Goal: Information Seeking & Learning: Learn about a topic

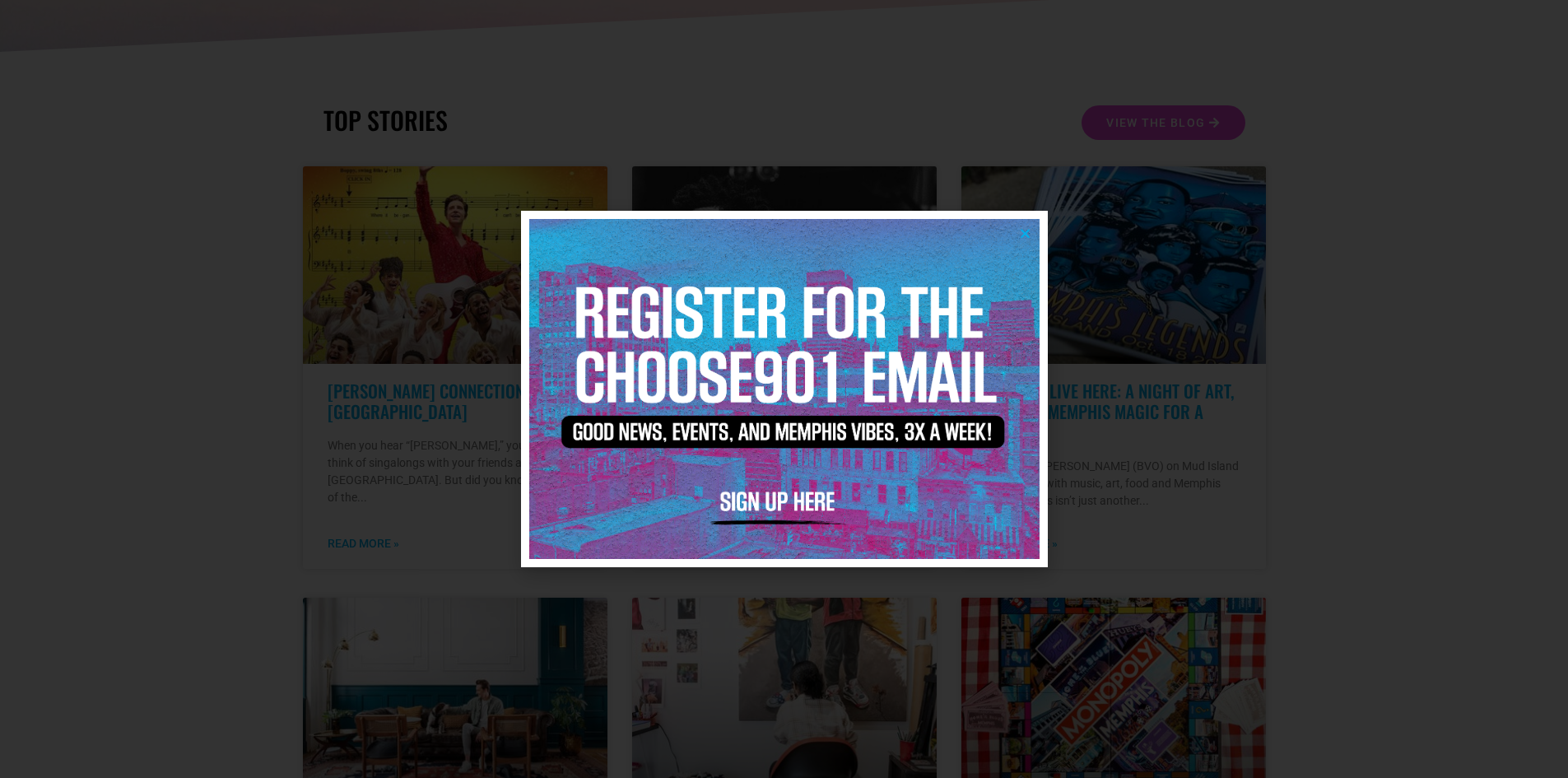
click at [1025, 236] on icon "Close" at bounding box center [1025, 233] width 12 height 12
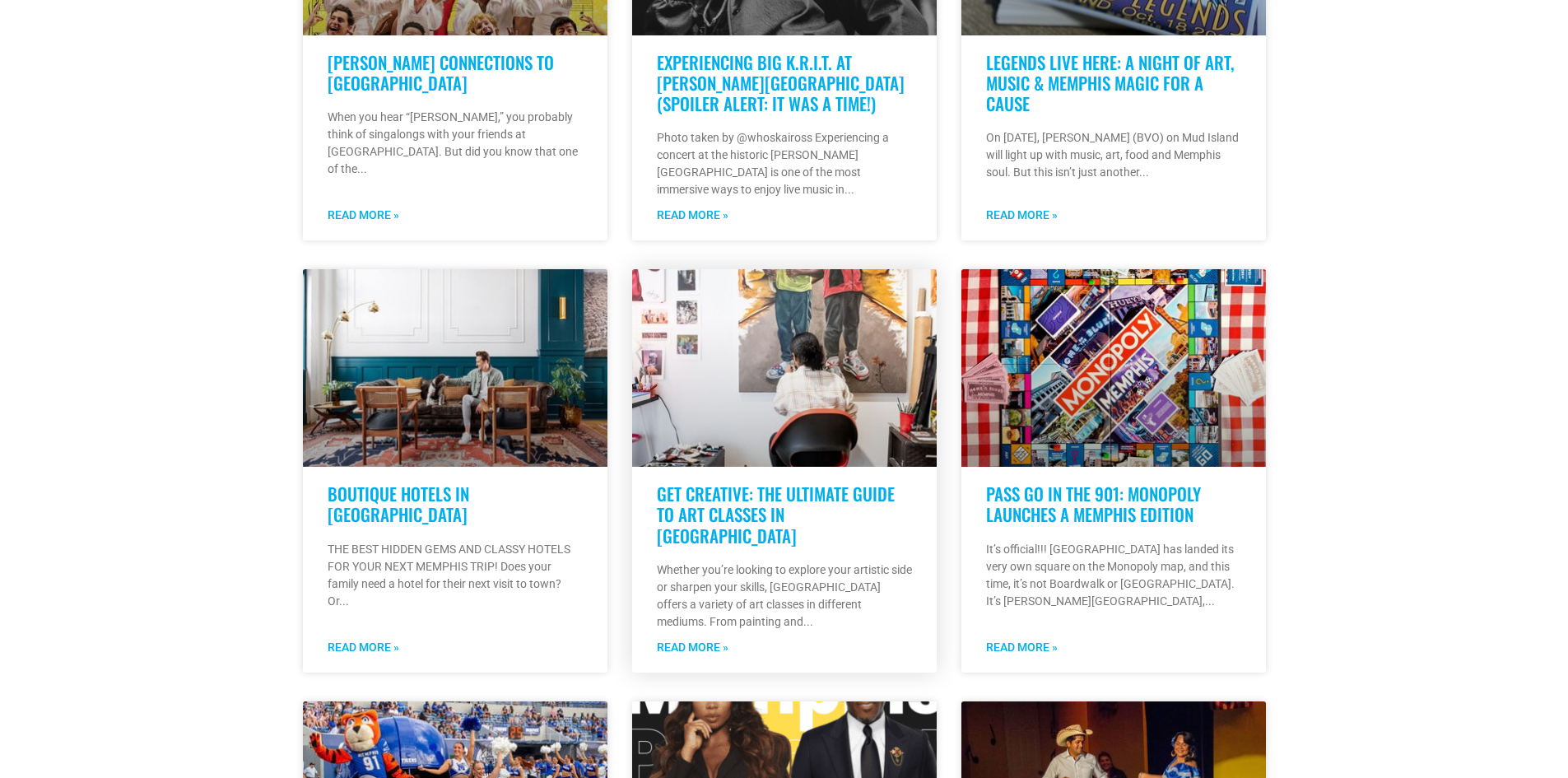
scroll to position [740, 0]
click at [802, 521] on div "Get Creative: The Ultimate Guide to Art Classes in Memphis Whether you’re looki…" at bounding box center [784, 576] width 305 height 190
click at [715, 637] on link "Read More »" at bounding box center [692, 646] width 72 height 17
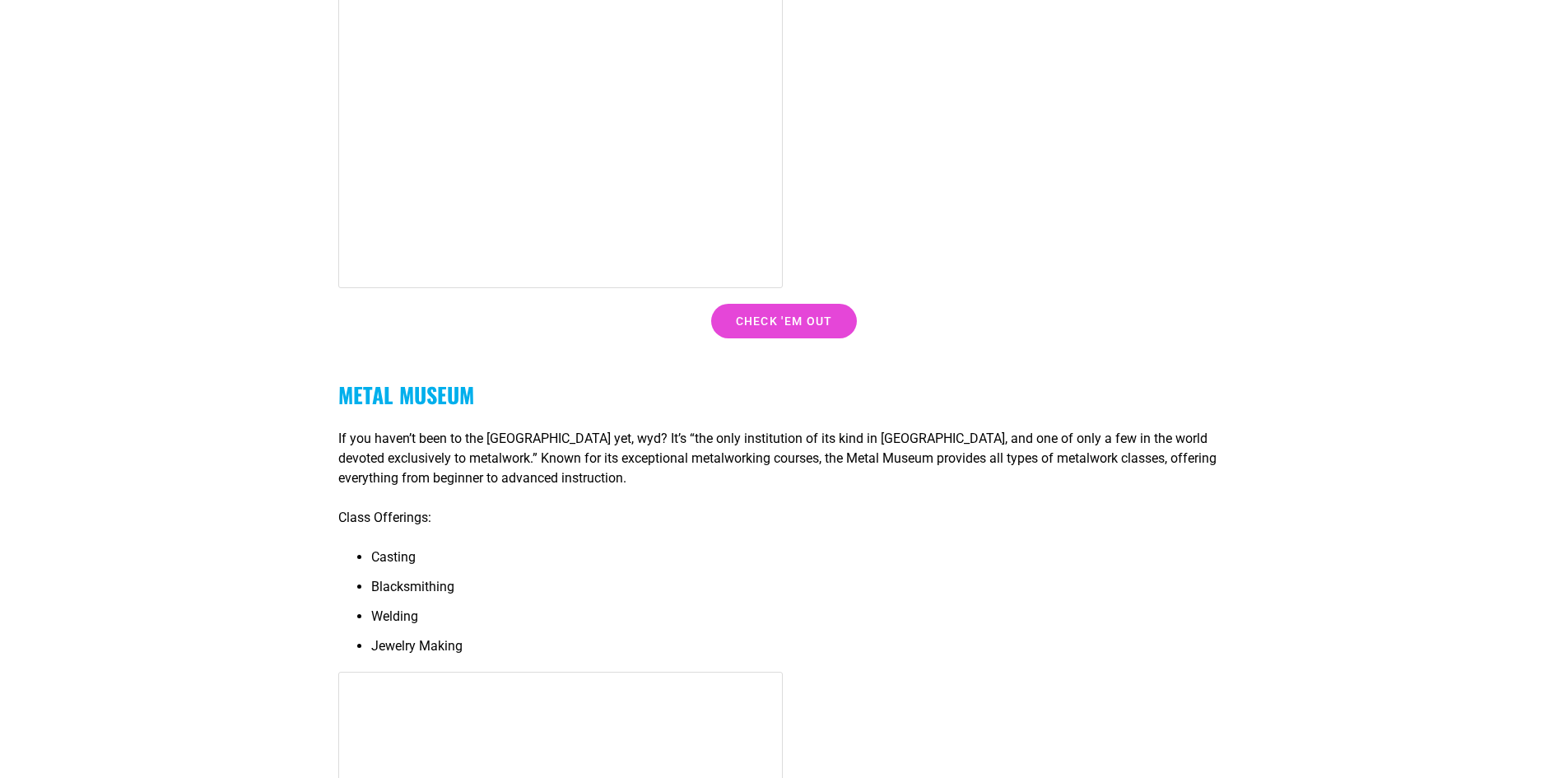
scroll to position [15717, 0]
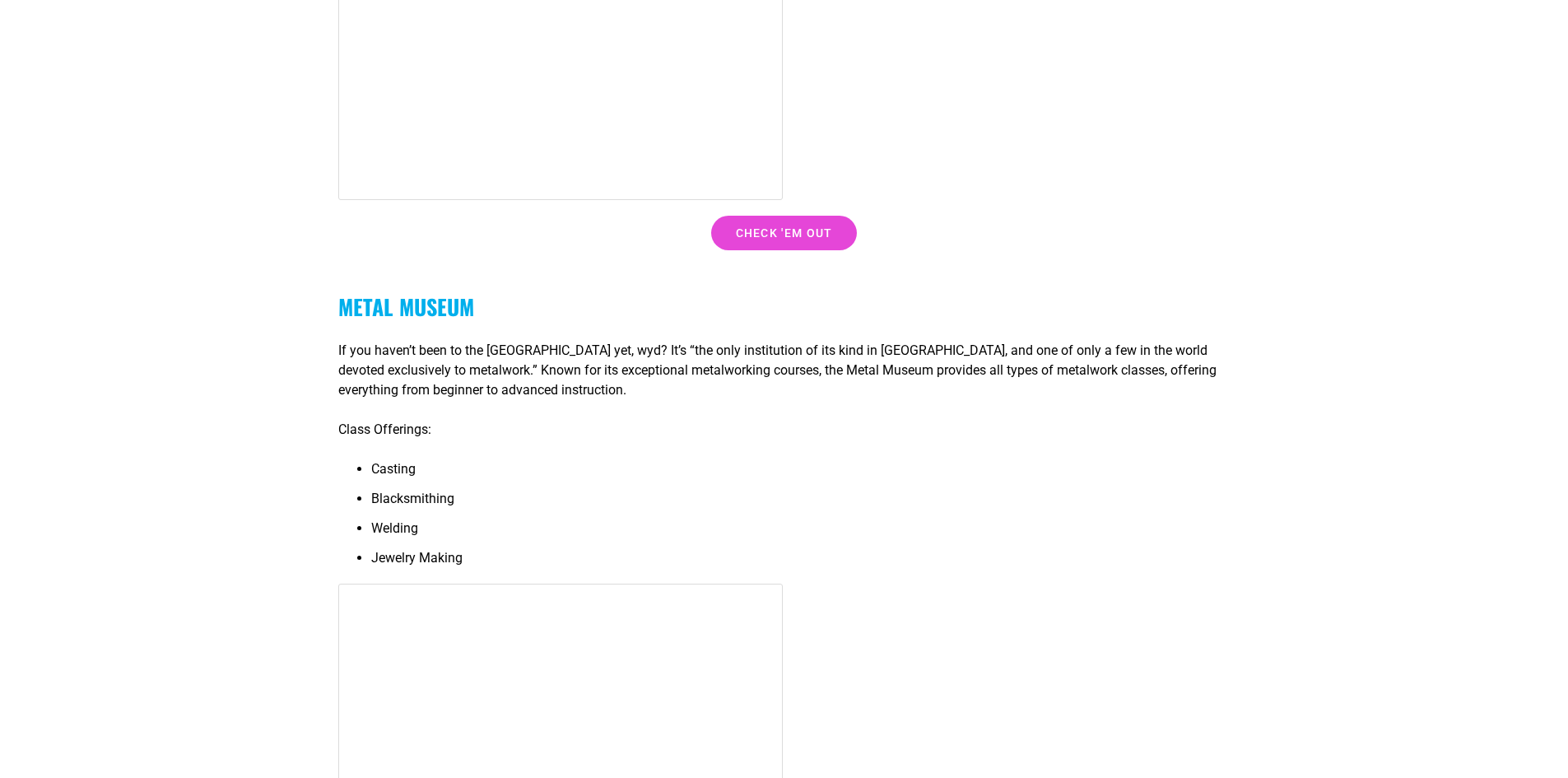
click at [430, 290] on strong "Metal Museum" at bounding box center [407, 306] width 136 height 32
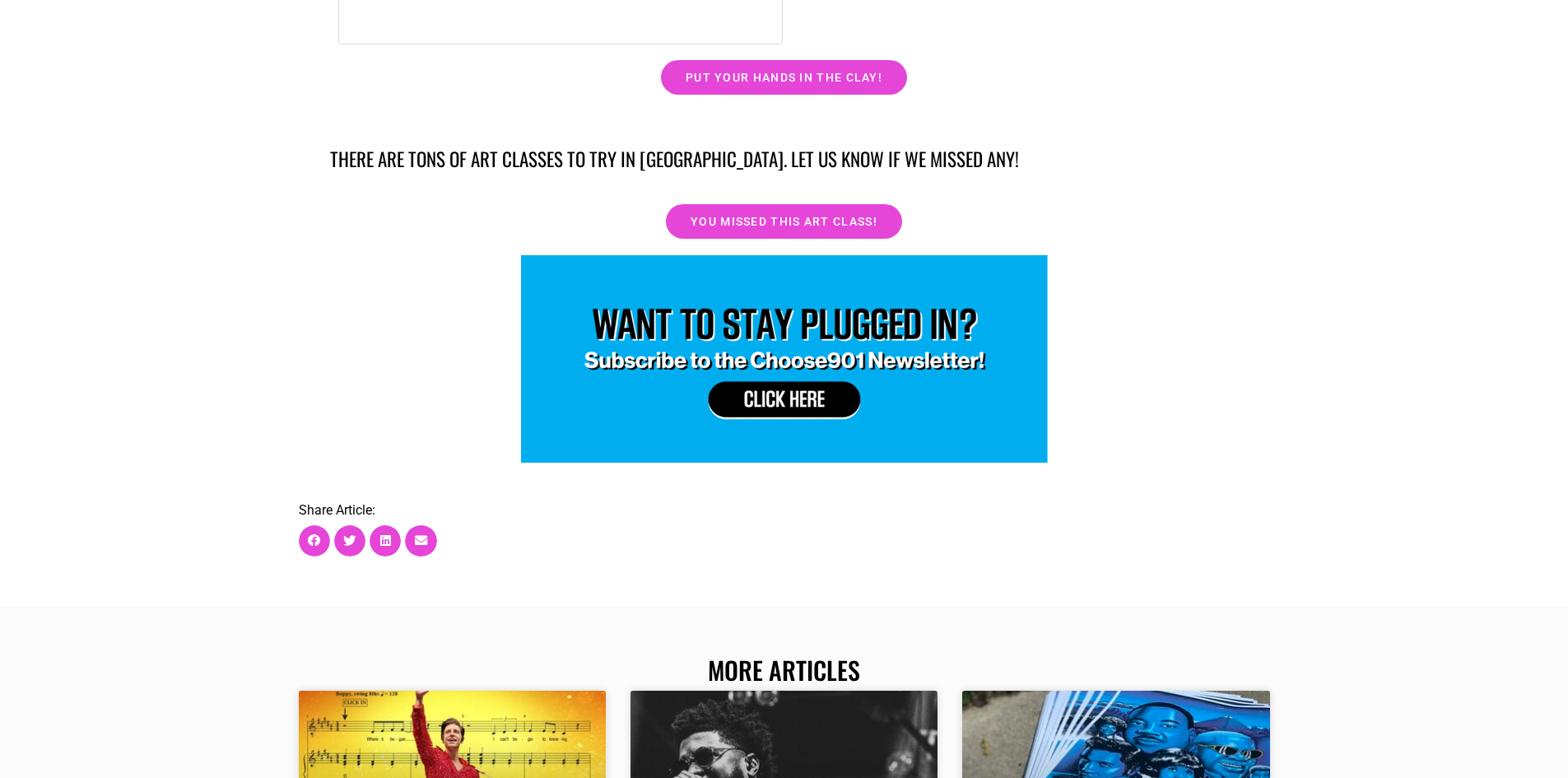
scroll to position [22383, 0]
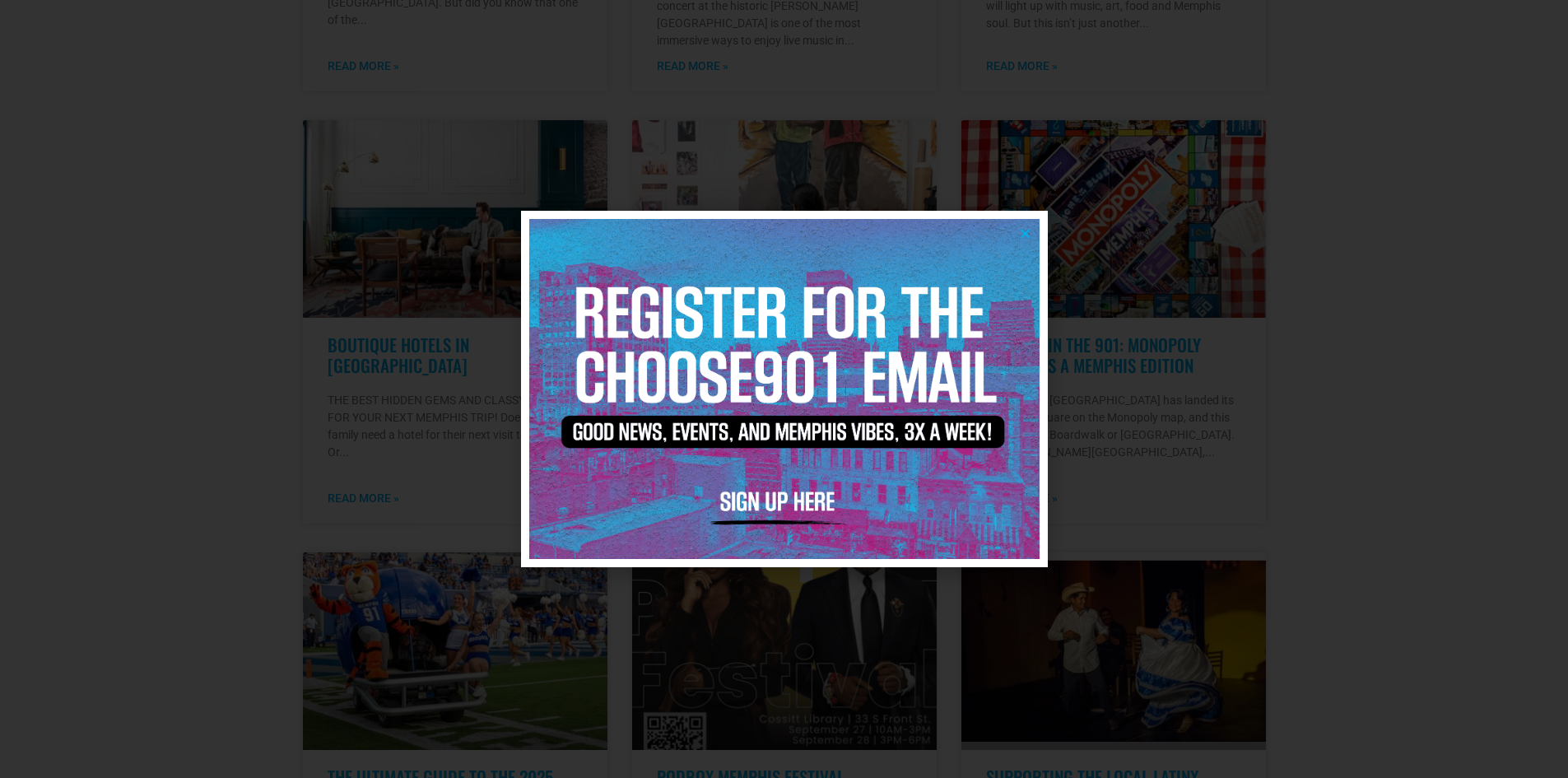
scroll to position [905, 0]
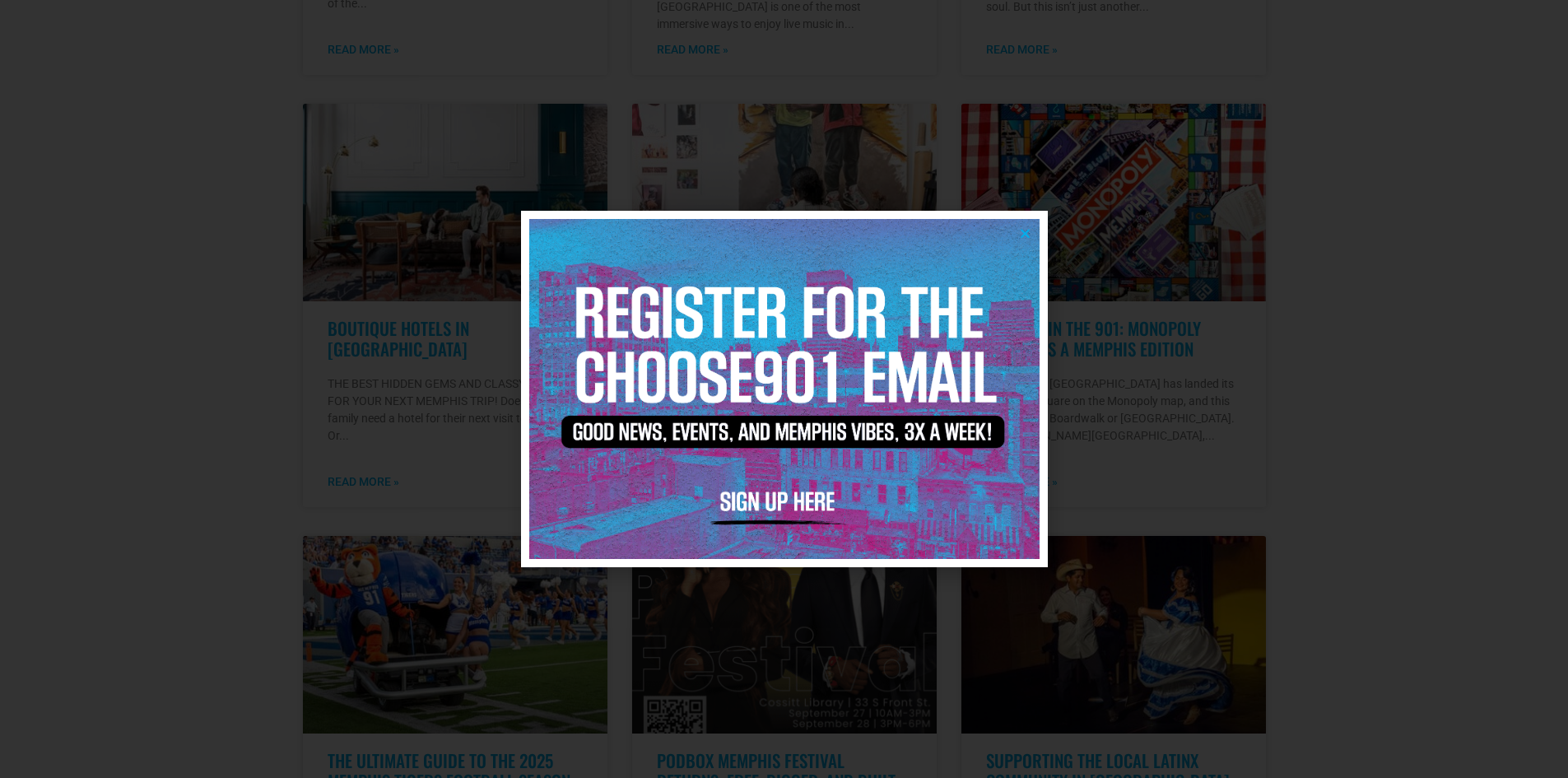
click at [1025, 235] on icon "Close" at bounding box center [1025, 233] width 12 height 12
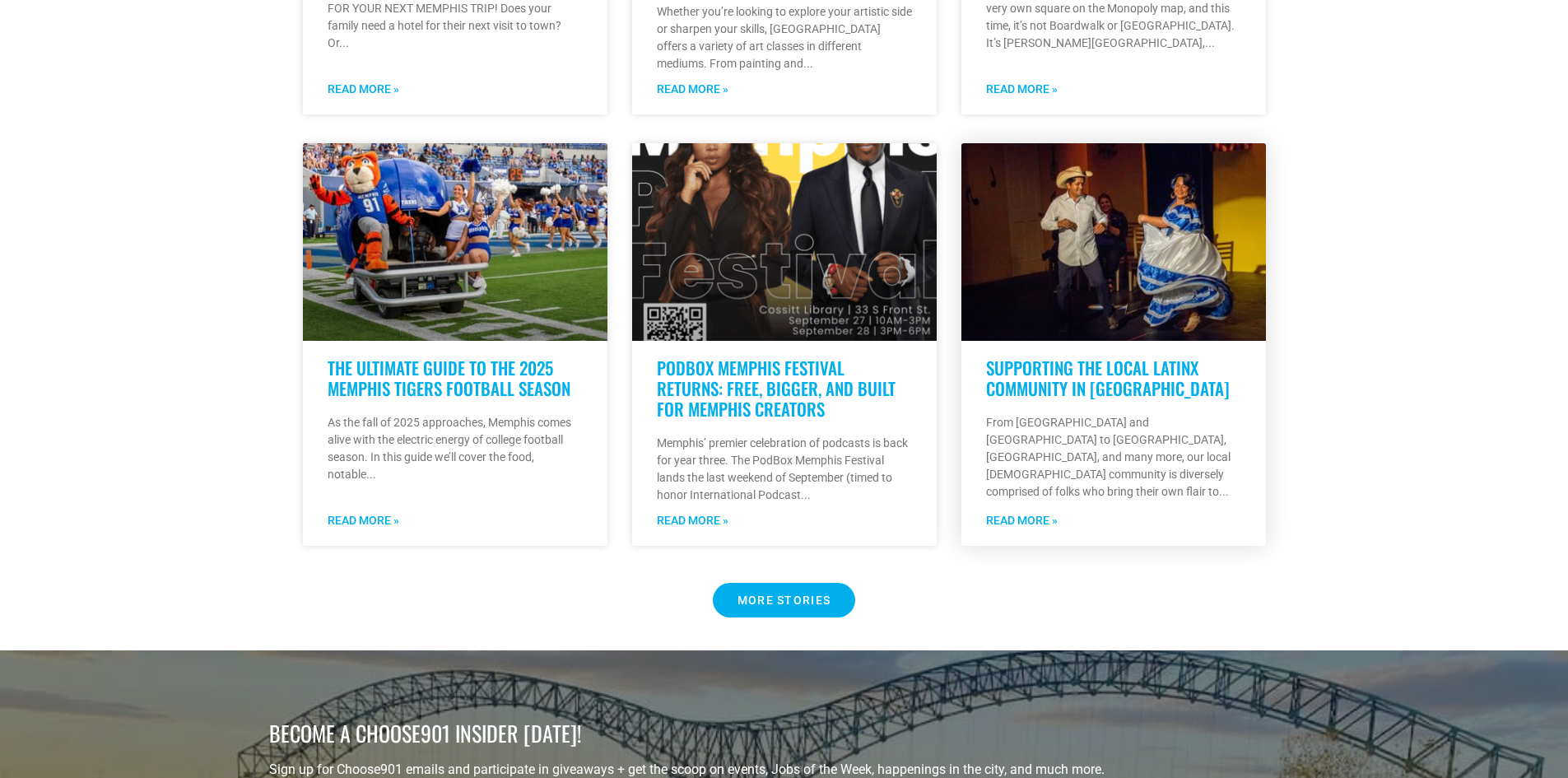
scroll to position [1482, 0]
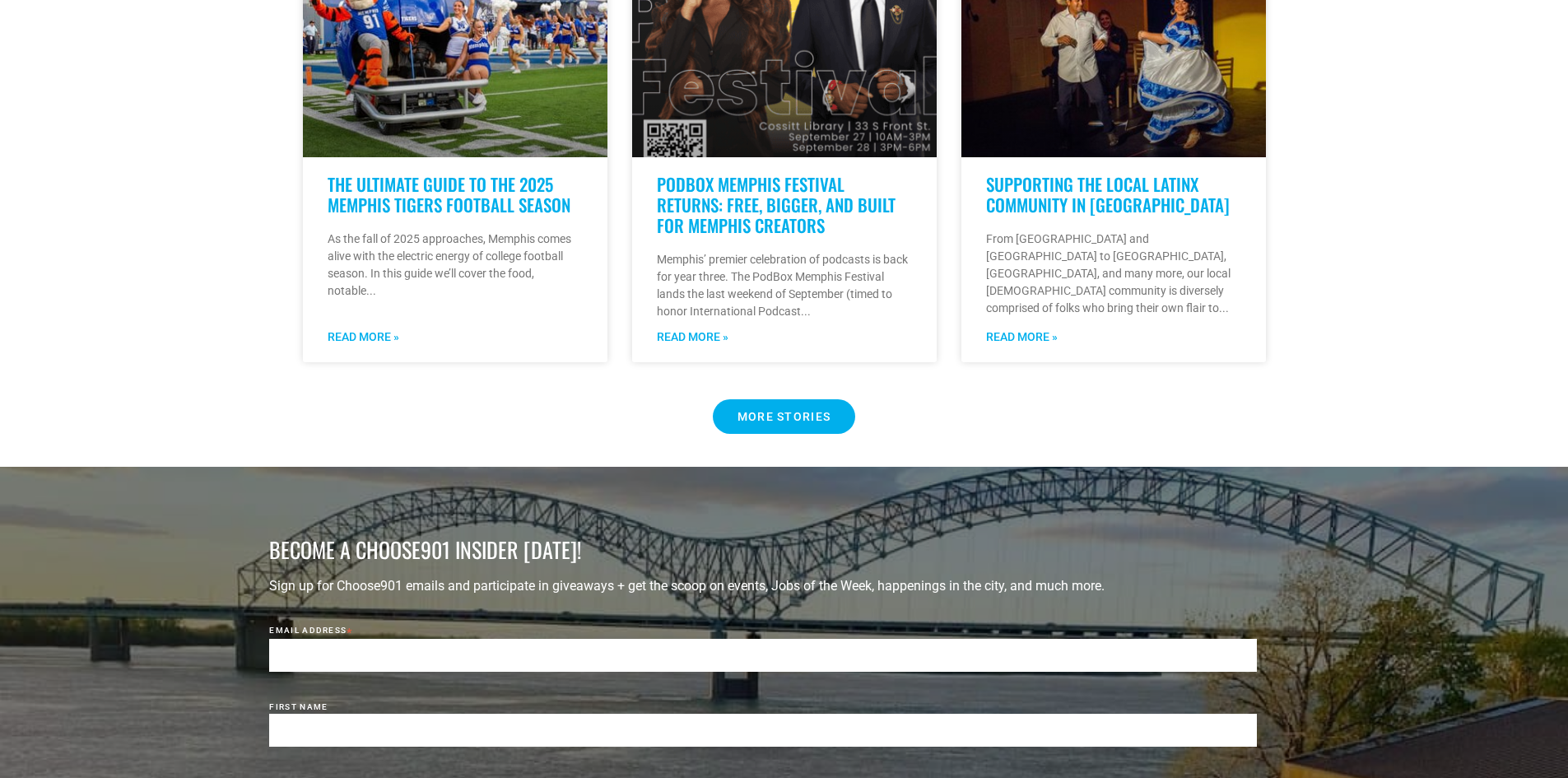
click at [817, 410] on span "MORE STORIES" at bounding box center [784, 416] width 93 height 11
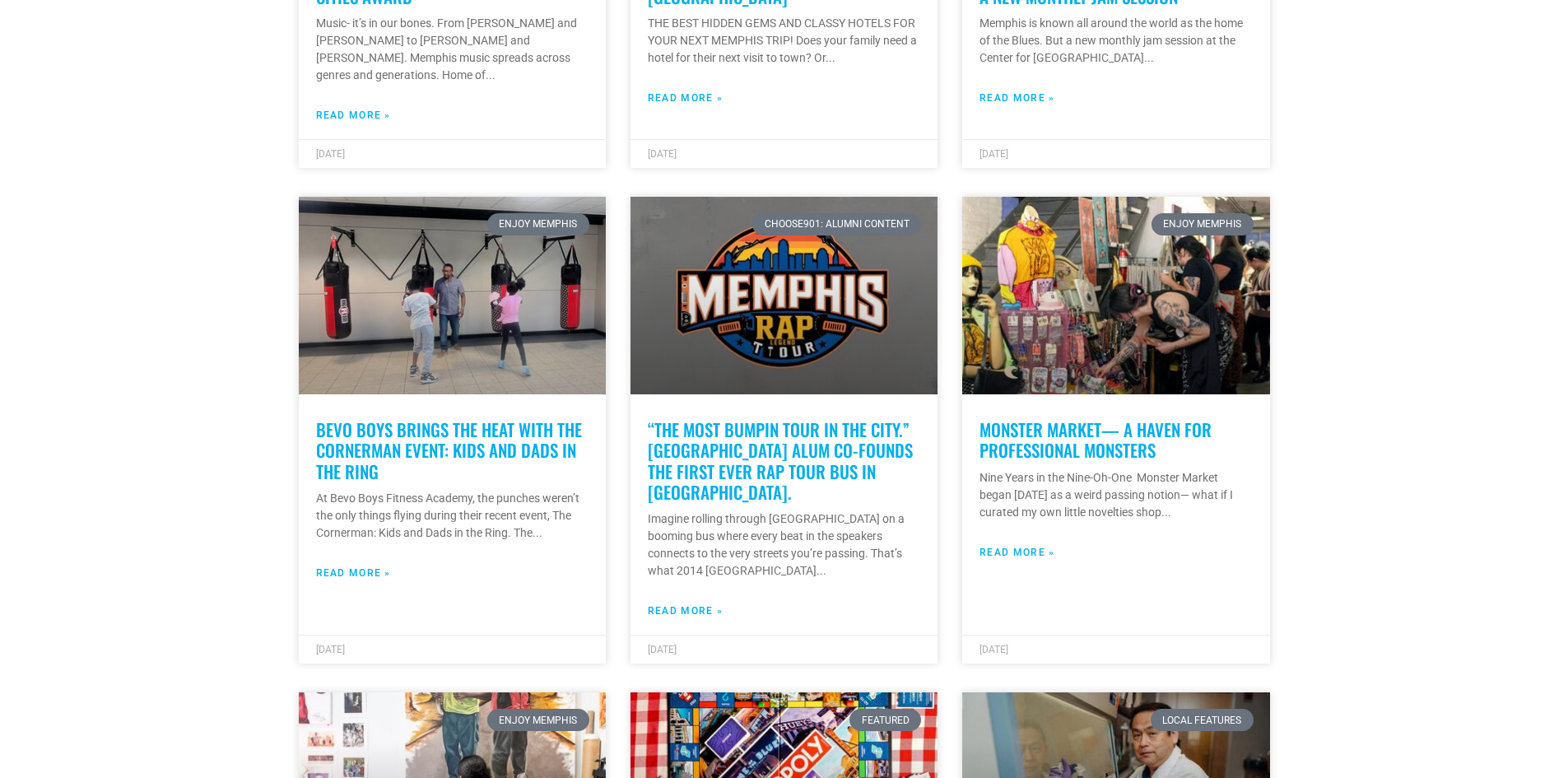
scroll to position [4114, 0]
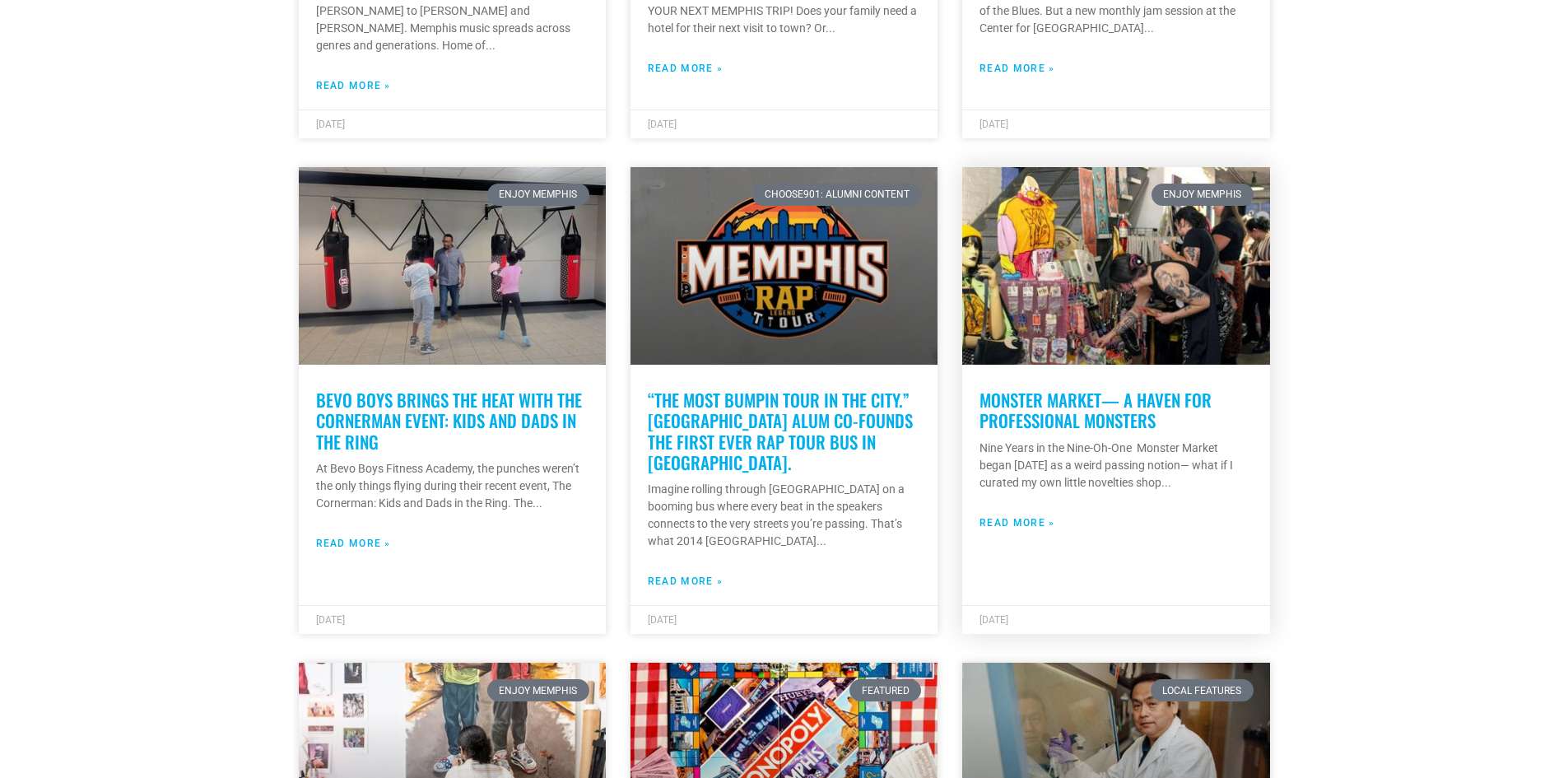
click at [1024, 515] on link "Read More »" at bounding box center [1016, 522] width 75 height 15
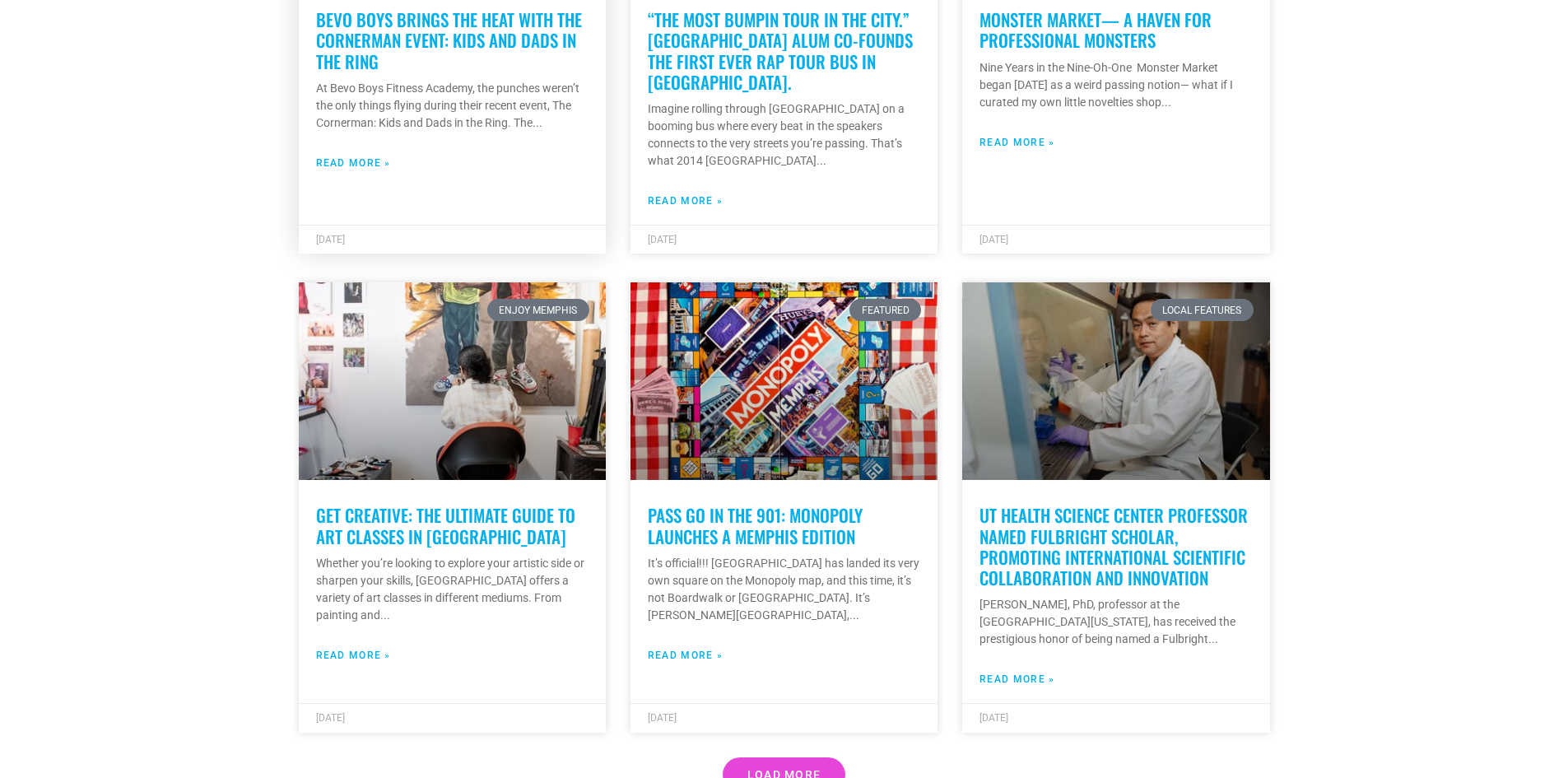
scroll to position [4526, 0]
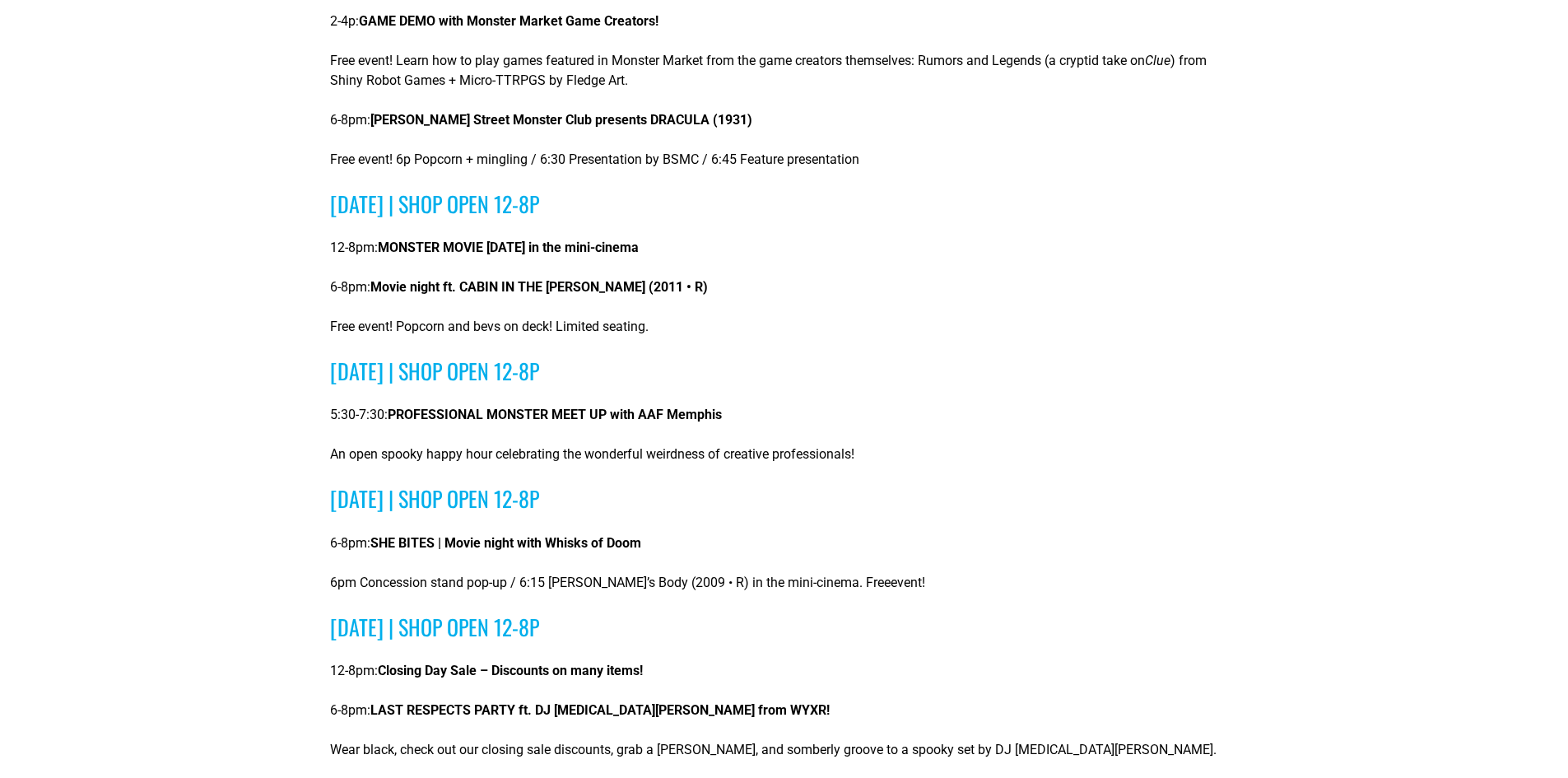
scroll to position [4773, 0]
